Goal: Information Seeking & Learning: Learn about a topic

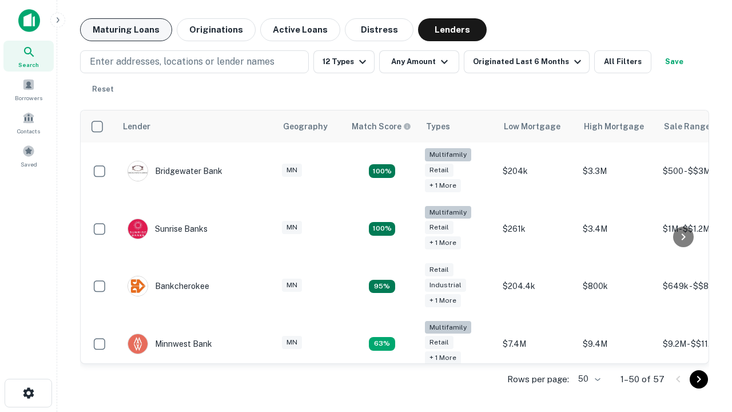
click at [126, 30] on button "Maturing Loans" at bounding box center [126, 29] width 92 height 23
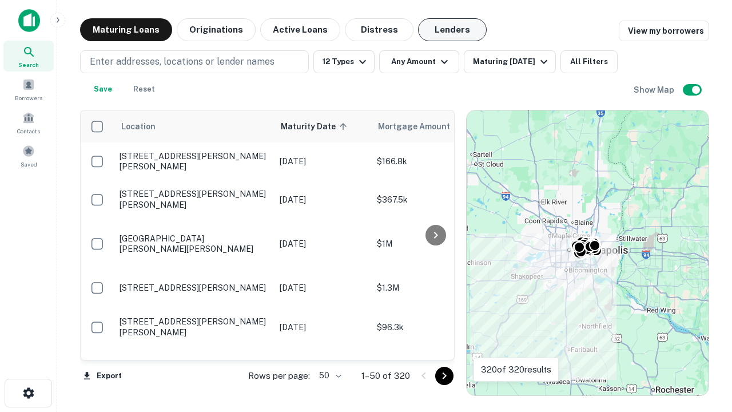
click at [452, 30] on button "Lenders" at bounding box center [452, 29] width 69 height 23
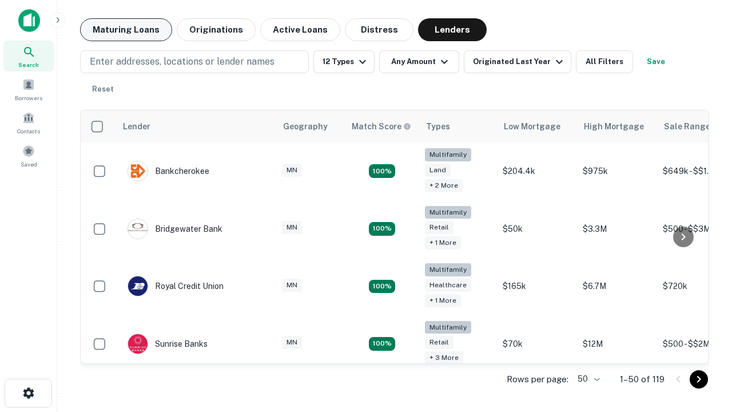
click at [126, 30] on button "Maturing Loans" at bounding box center [126, 29] width 92 height 23
